Goal: Task Accomplishment & Management: Manage account settings

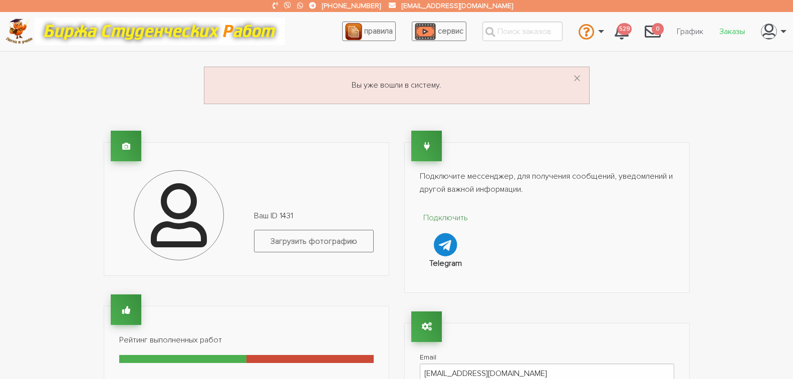
click at [731, 28] on link "Заказы" at bounding box center [732, 31] width 42 height 19
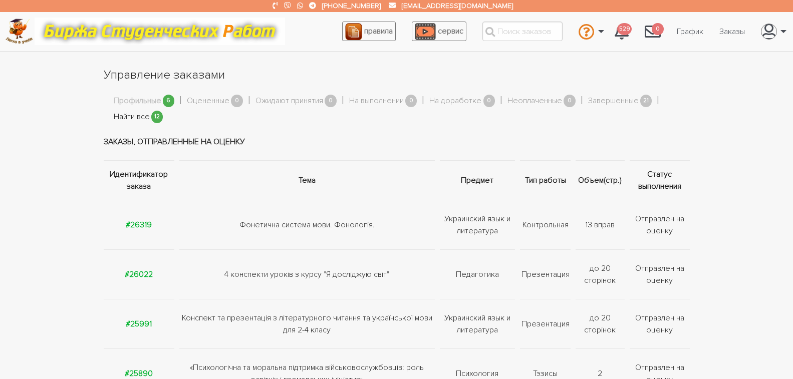
click at [138, 116] on link "Найти все" at bounding box center [132, 117] width 36 height 13
